Goal: Download file/media

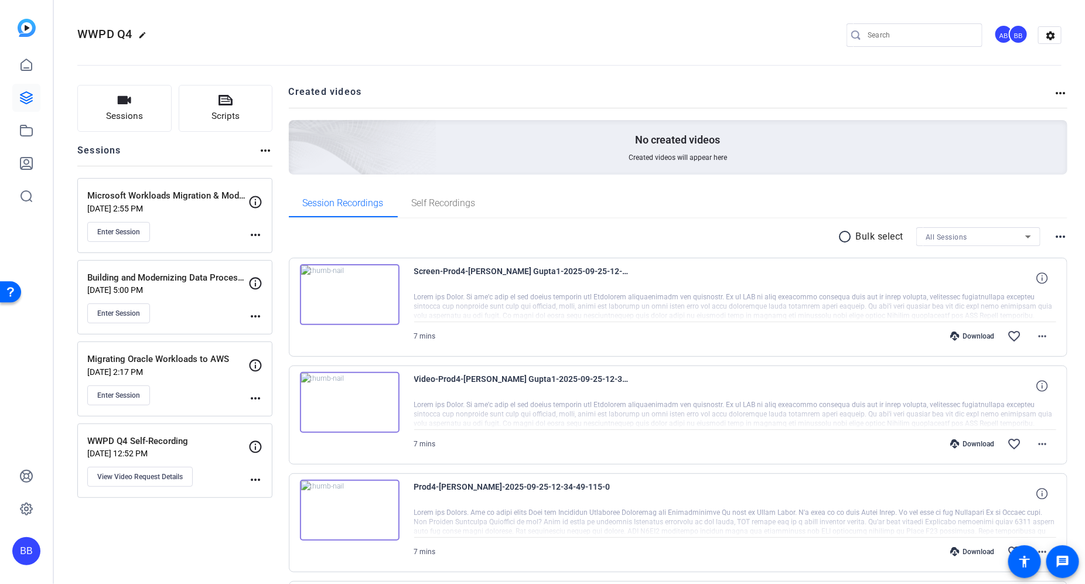
click at [954, 333] on div "Download" at bounding box center [972, 336] width 56 height 9
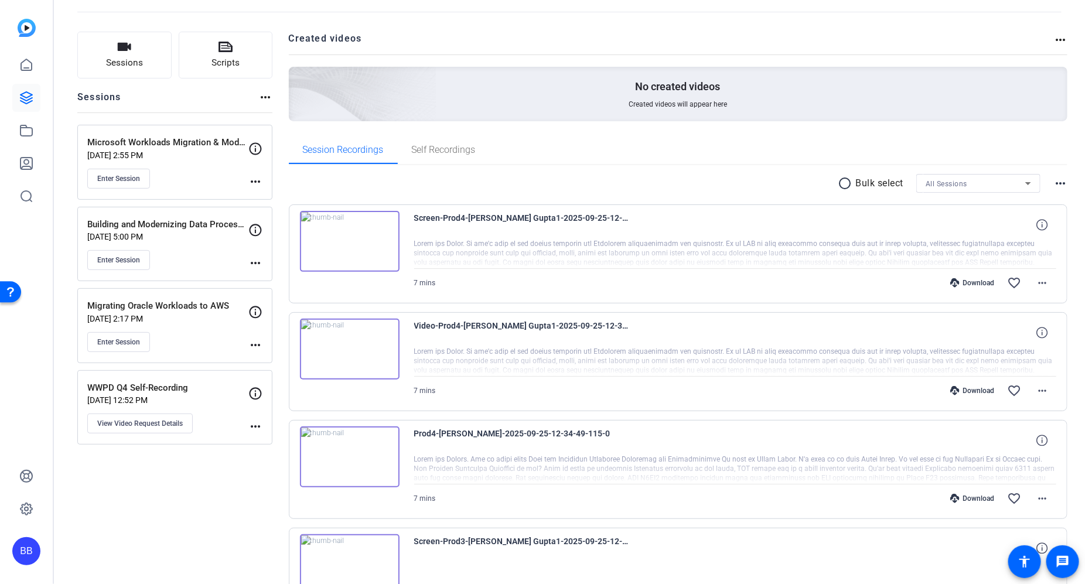
scroll to position [135, 0]
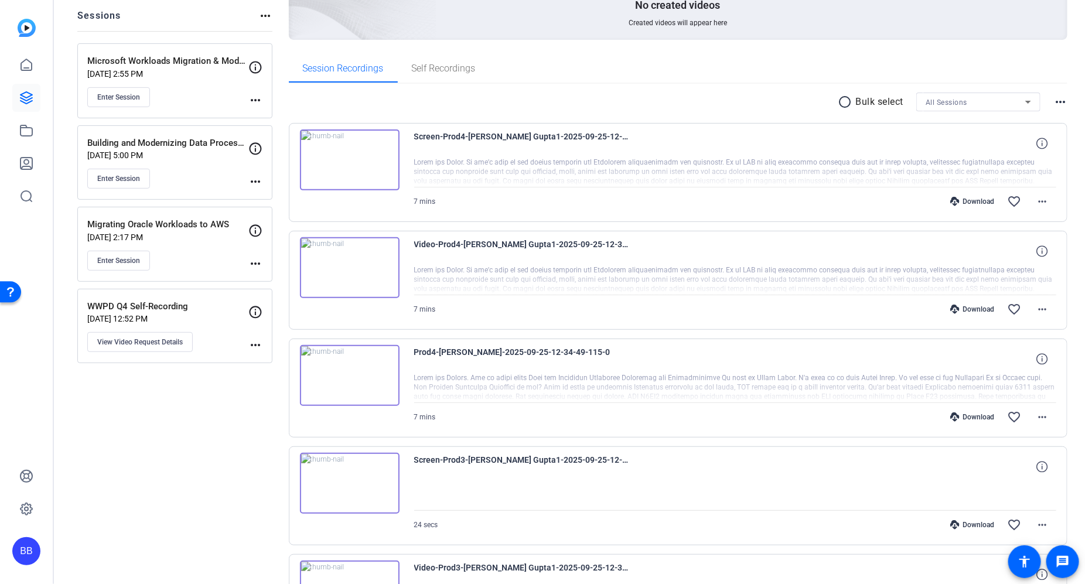
click at [965, 306] on div "Download" at bounding box center [972, 309] width 56 height 9
click at [970, 414] on div "Download" at bounding box center [972, 416] width 56 height 9
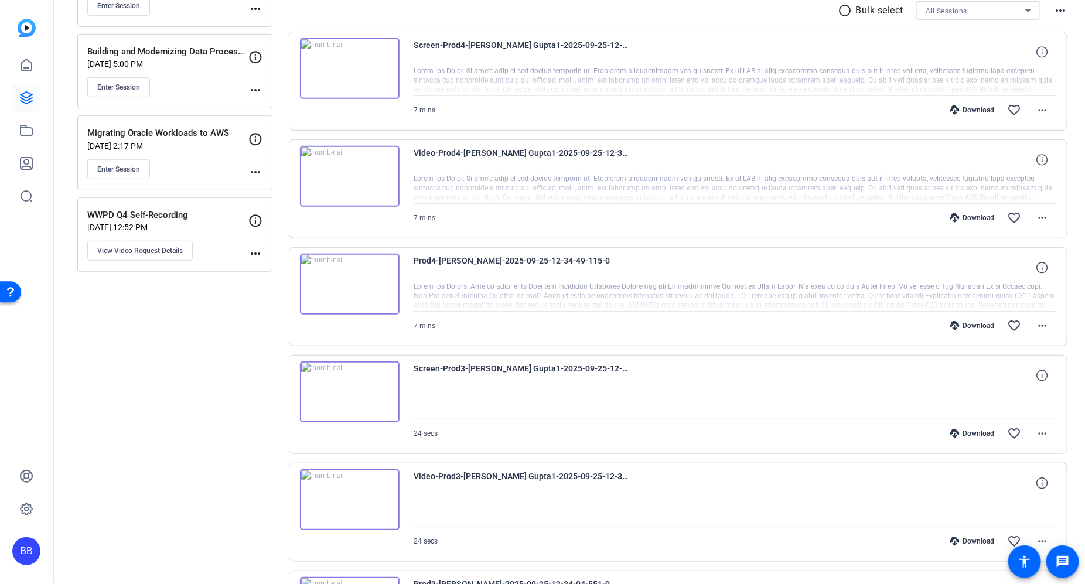
scroll to position [248, 0]
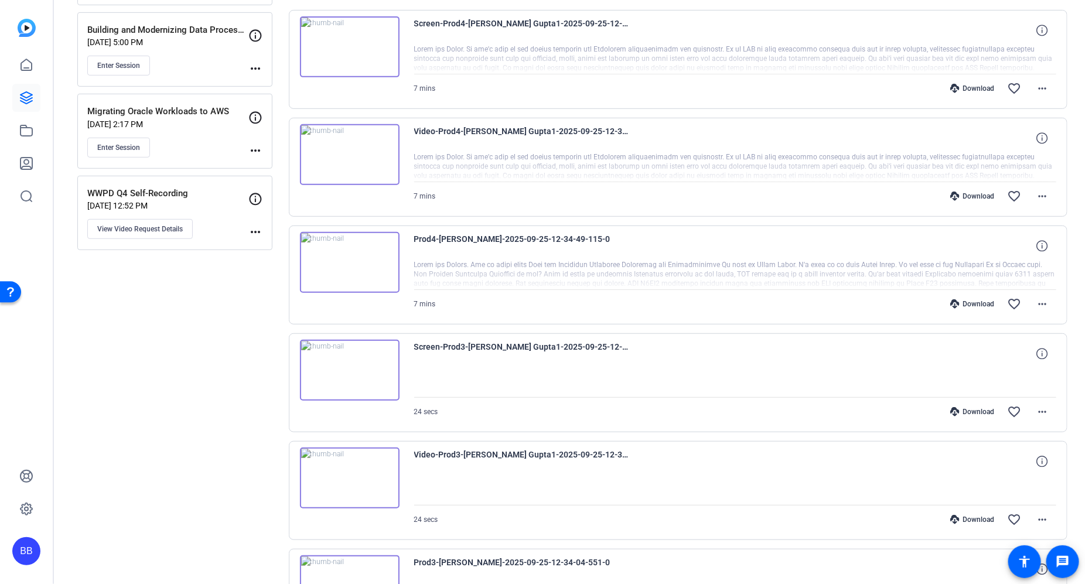
click at [968, 407] on div "Download" at bounding box center [972, 411] width 56 height 9
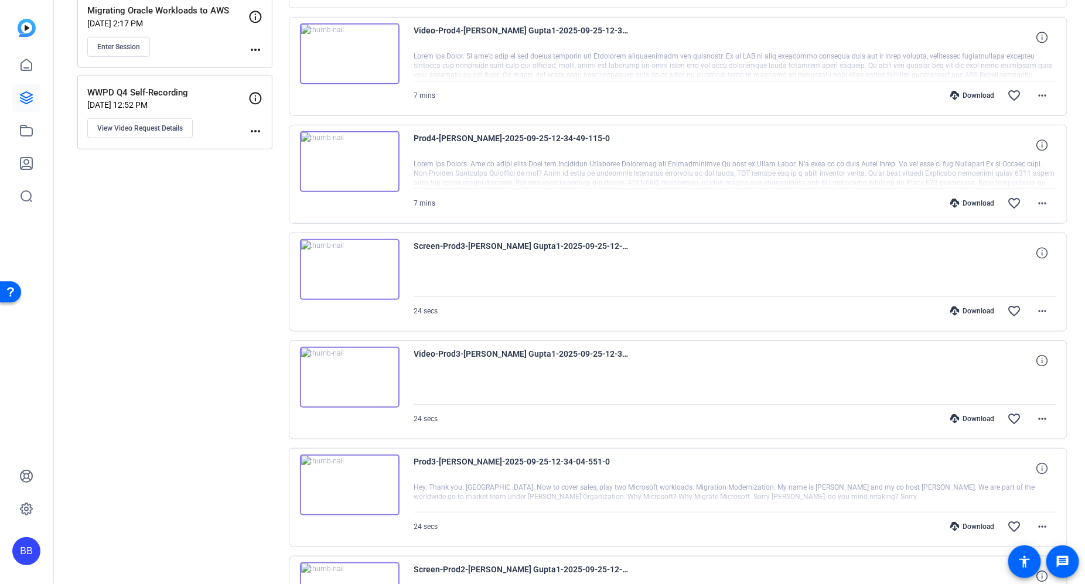
scroll to position [363, 0]
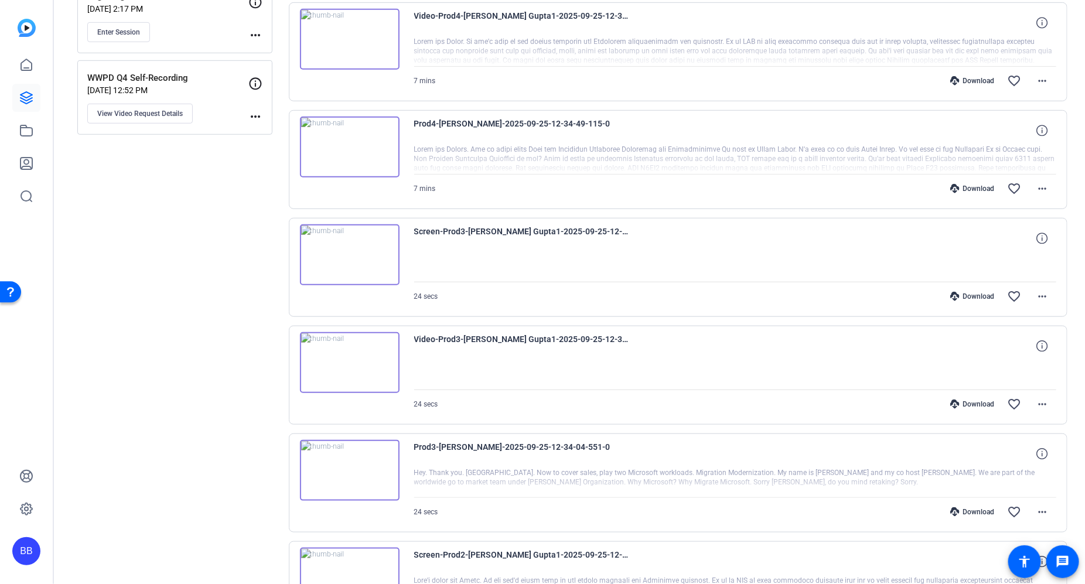
click at [971, 402] on div "Download" at bounding box center [972, 404] width 56 height 9
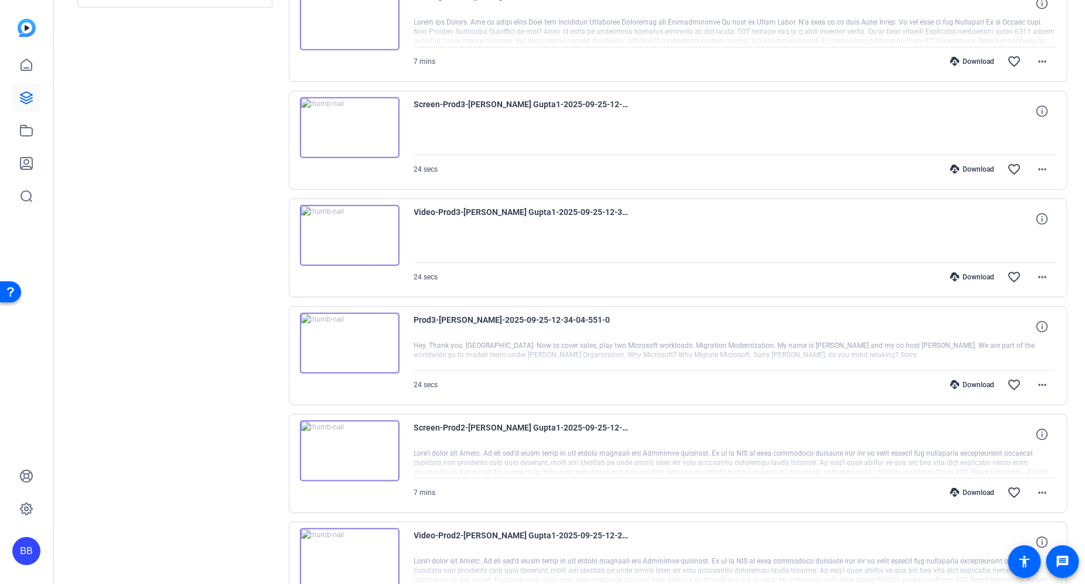
scroll to position [492, 0]
click at [968, 379] on div "Download" at bounding box center [972, 382] width 56 height 9
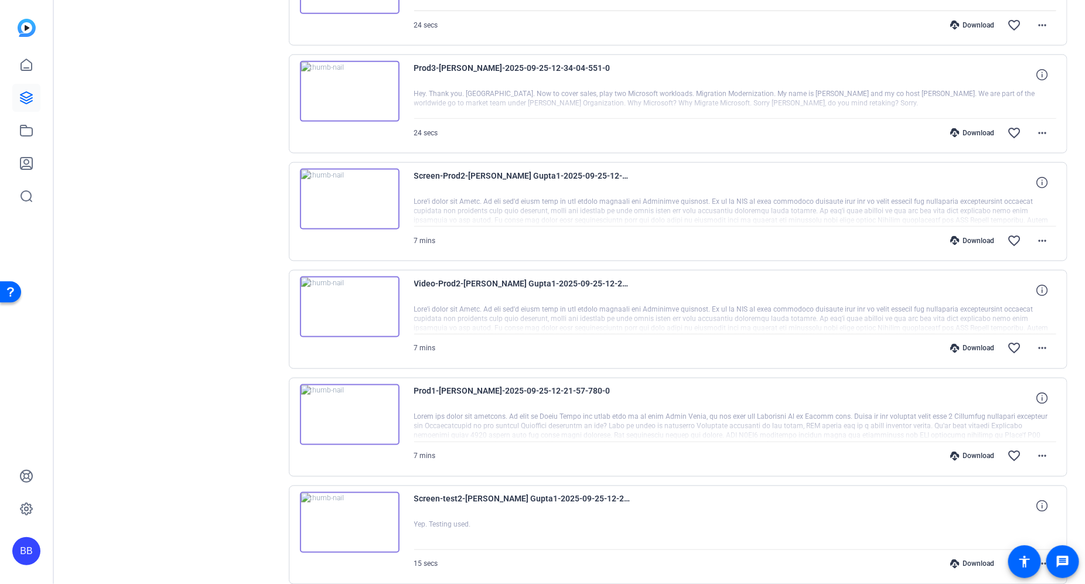
scroll to position [748, 0]
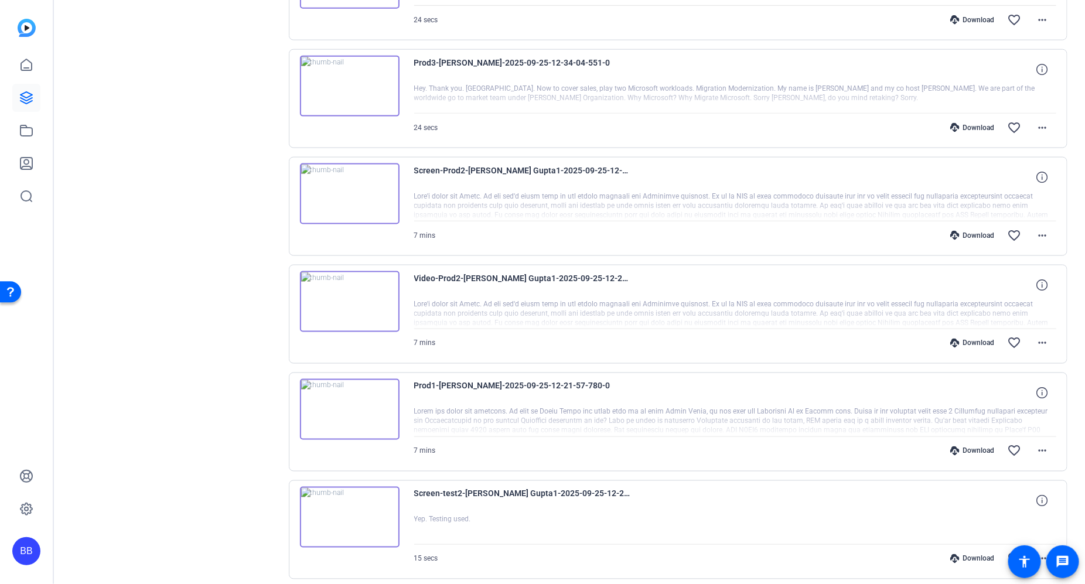
click at [974, 231] on div "Download" at bounding box center [972, 235] width 56 height 9
click at [973, 339] on div "Download" at bounding box center [972, 343] width 56 height 9
click at [967, 446] on div "Download" at bounding box center [972, 450] width 56 height 9
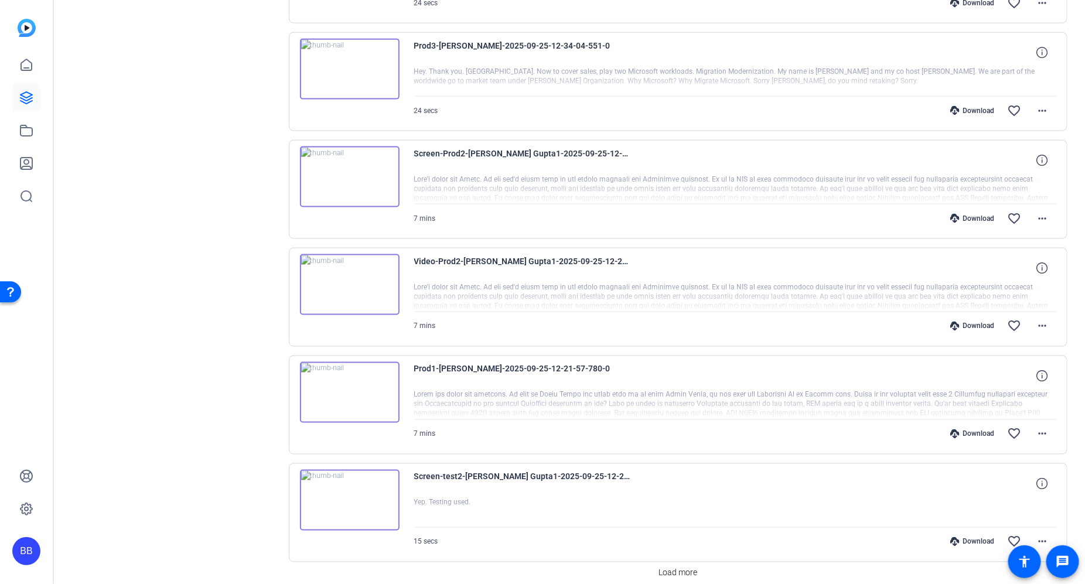
scroll to position [808, 0]
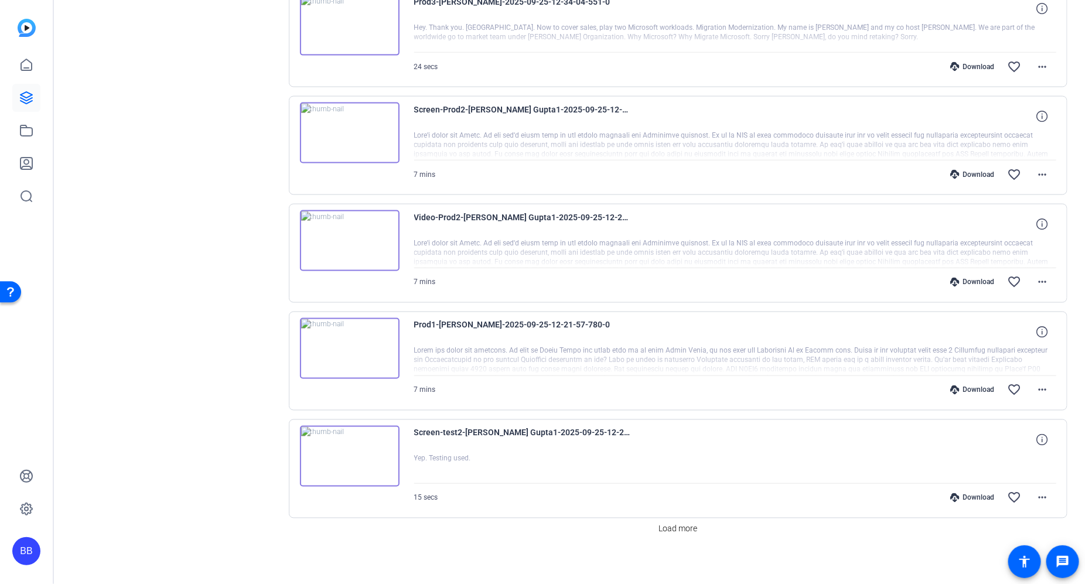
click at [965, 493] on div "Download" at bounding box center [972, 497] width 56 height 9
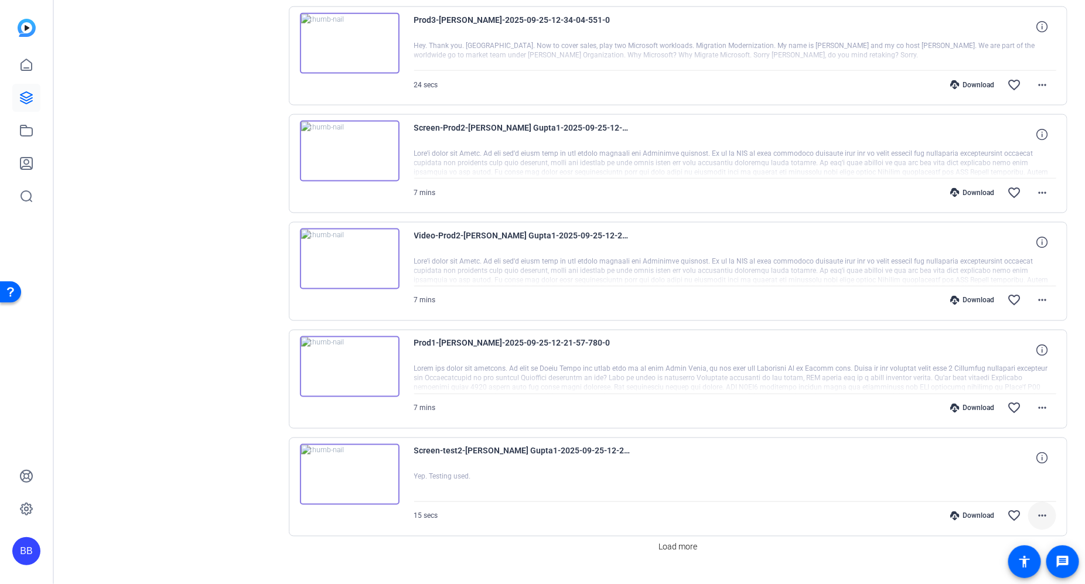
click at [1038, 510] on mat-icon "more_horiz" at bounding box center [1042, 516] width 14 height 14
click at [1007, 394] on span "Download MP4" at bounding box center [1004, 397] width 70 height 14
click at [1035, 401] on mat-icon "more_horiz" at bounding box center [1042, 408] width 14 height 14
click at [1013, 456] on span "Download MP4" at bounding box center [1004, 456] width 70 height 14
click at [1036, 295] on mat-icon "more_horiz" at bounding box center [1042, 301] width 14 height 14
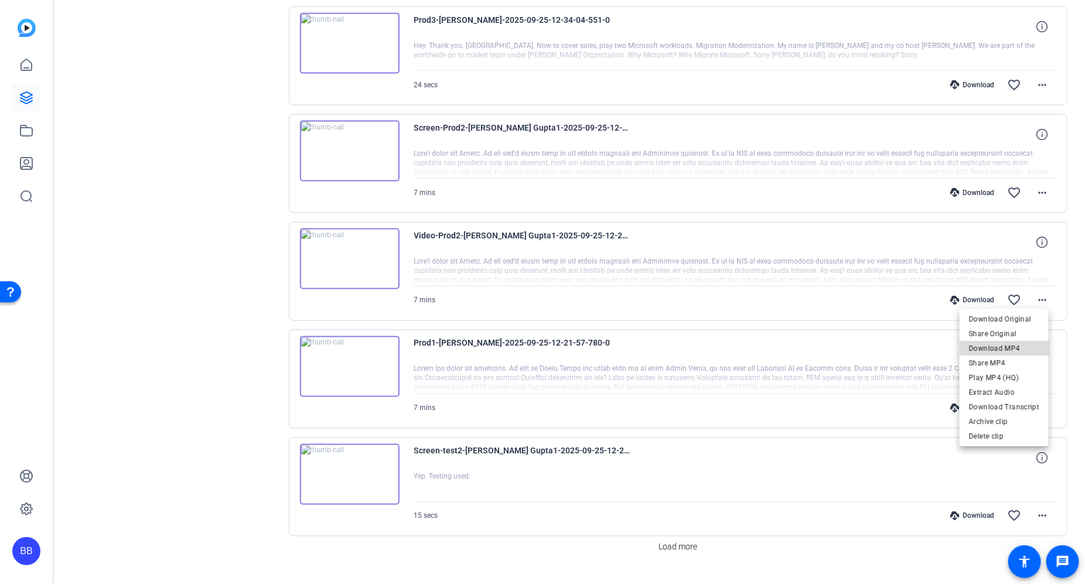
click at [1013, 347] on span "Download MP4" at bounding box center [1004, 349] width 70 height 14
click at [1035, 189] on mat-icon "more_horiz" at bounding box center [1042, 193] width 14 height 14
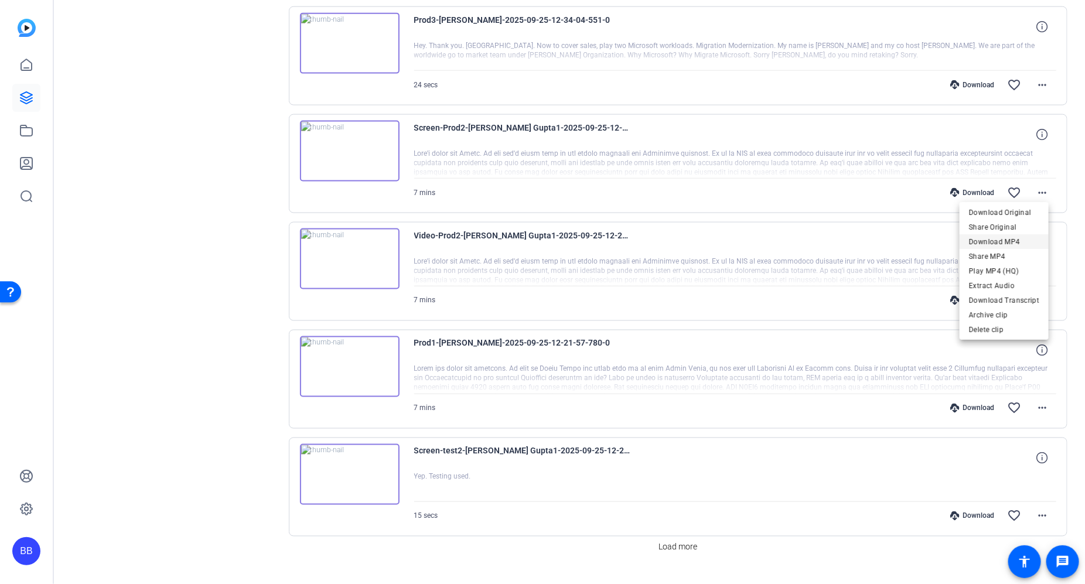
click at [1019, 238] on span "Download MP4" at bounding box center [1004, 241] width 70 height 14
click at [1038, 78] on mat-icon "more_horiz" at bounding box center [1042, 85] width 14 height 14
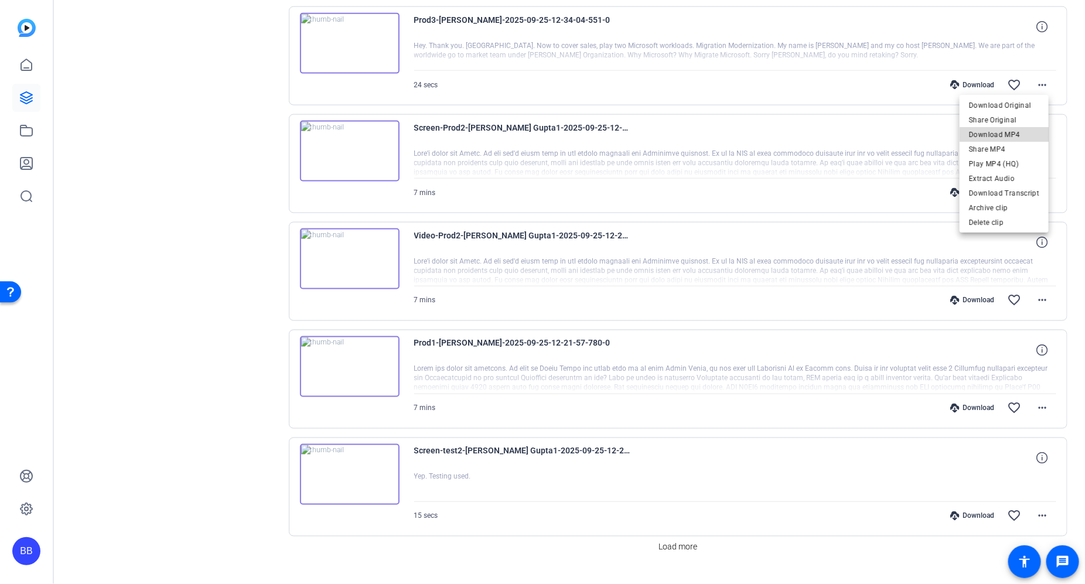
click at [1018, 136] on span "Download MP4" at bounding box center [1004, 134] width 70 height 14
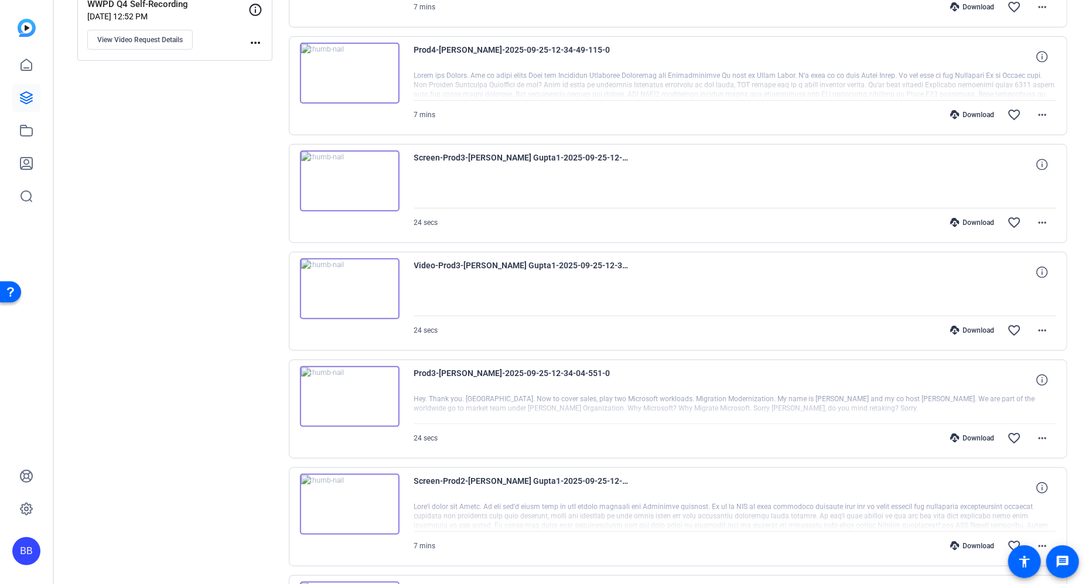
scroll to position [421, 0]
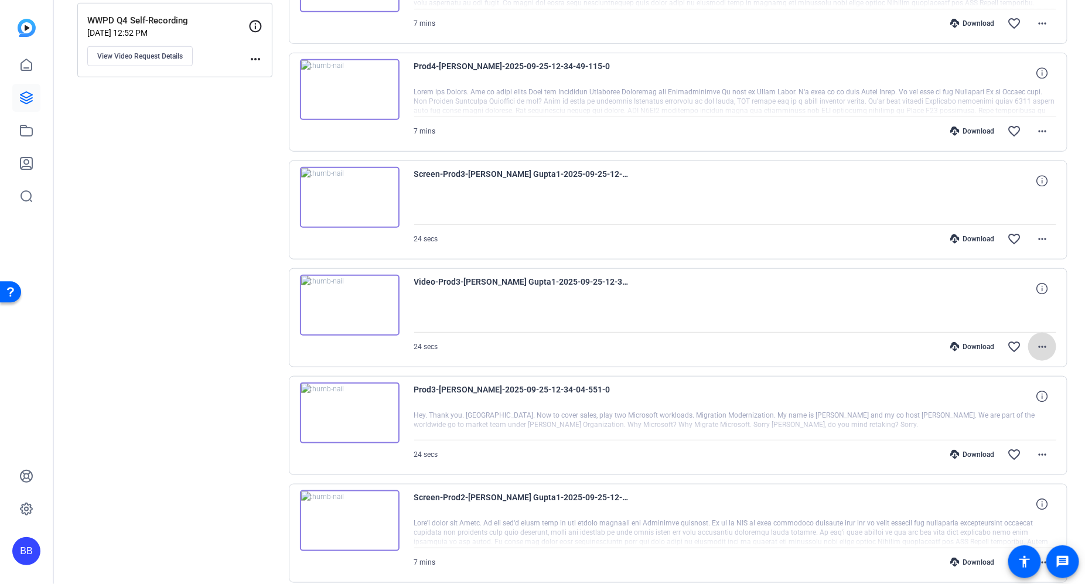
click at [1035, 342] on mat-icon "more_horiz" at bounding box center [1042, 347] width 14 height 14
click at [1022, 394] on span "Download MP4" at bounding box center [998, 397] width 83 height 14
click at [1040, 234] on mat-icon "more_horiz" at bounding box center [1042, 239] width 14 height 14
click at [1016, 288] on span "Download MP4" at bounding box center [998, 289] width 83 height 14
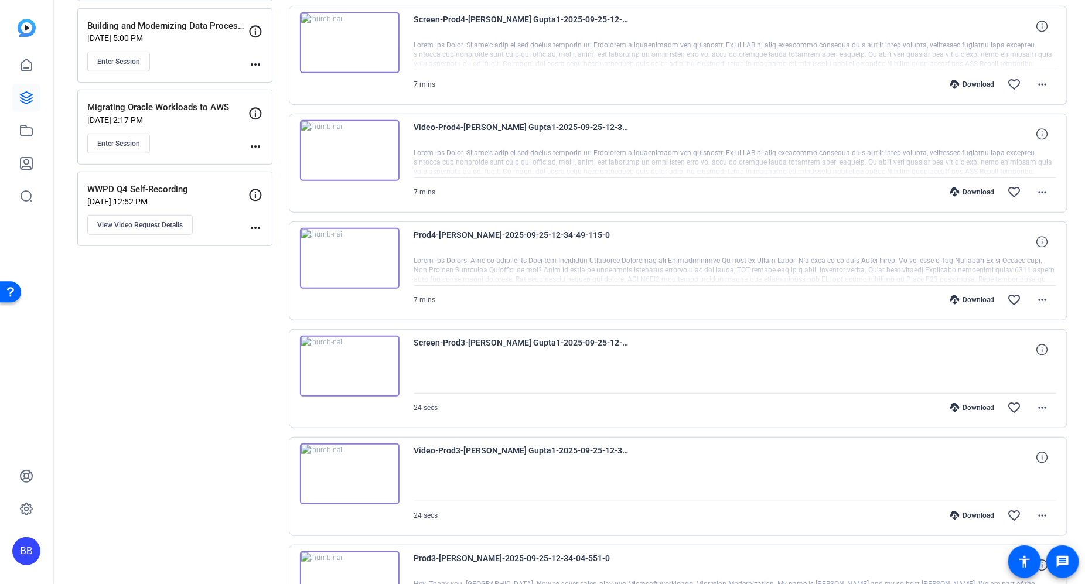
scroll to position [249, 0]
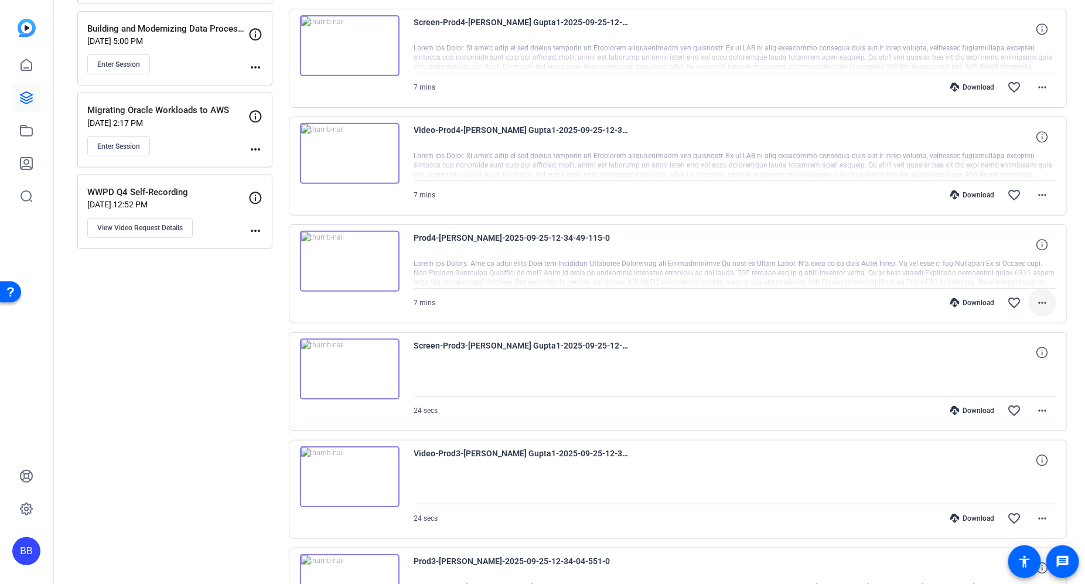
click at [1040, 300] on mat-icon "more_horiz" at bounding box center [1042, 303] width 14 height 14
click at [1009, 352] on span "Download MP4" at bounding box center [1004, 354] width 70 height 14
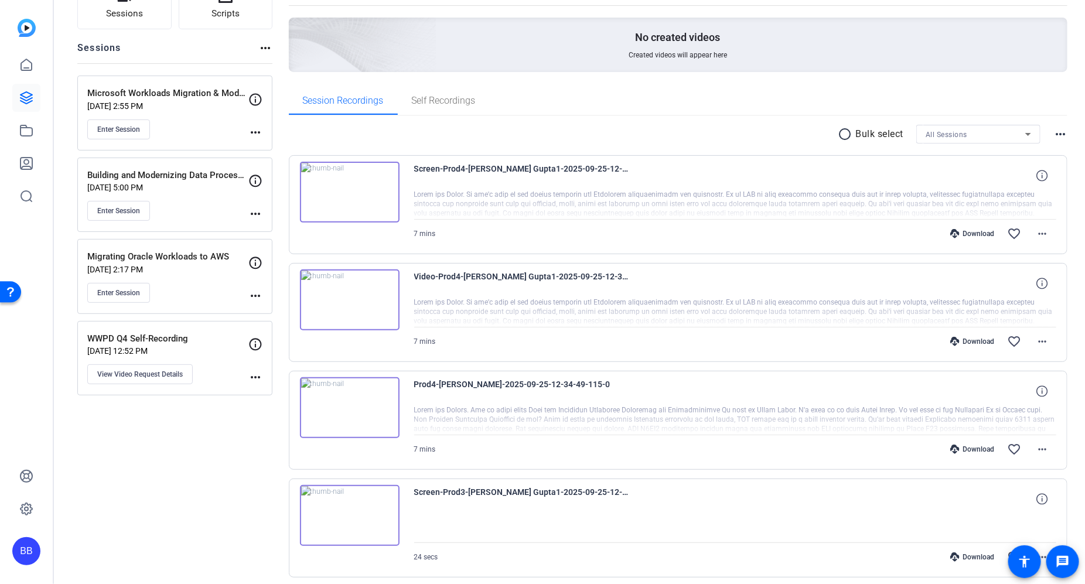
scroll to position [103, 0]
click at [1040, 339] on mat-icon "more_horiz" at bounding box center [1042, 342] width 14 height 14
click at [1019, 396] on span "Download MP4" at bounding box center [1004, 394] width 70 height 14
click at [1035, 237] on mat-icon "more_horiz" at bounding box center [1042, 234] width 14 height 14
click at [1018, 286] on span "Download MP4" at bounding box center [1004, 286] width 70 height 14
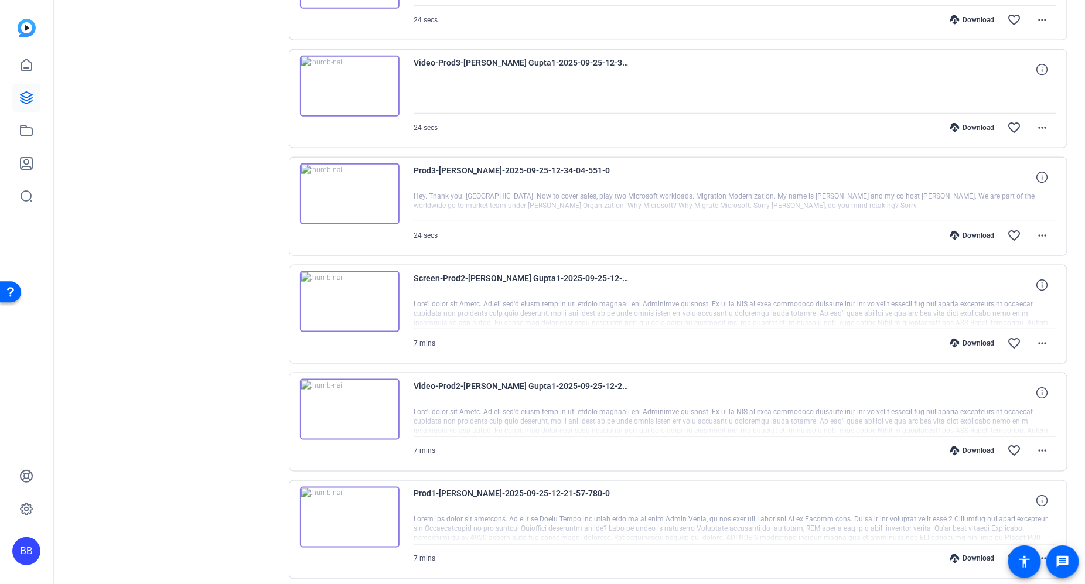
scroll to position [808, 0]
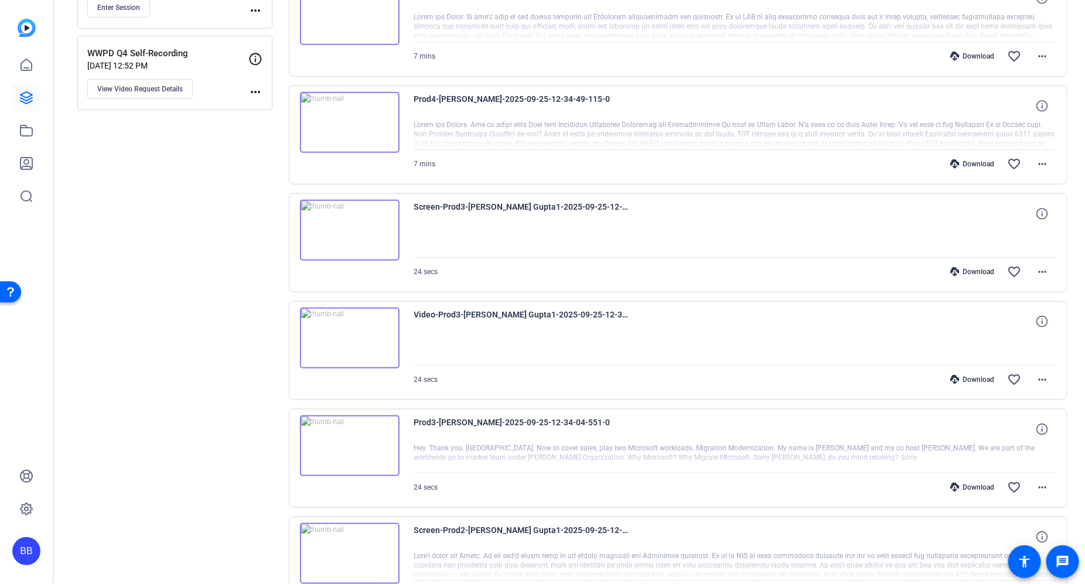
scroll to position [387, 0]
